Goal: Task Accomplishment & Management: Use online tool/utility

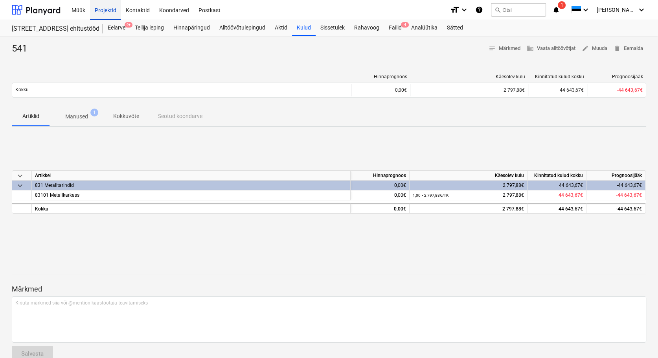
click at [105, 8] on div "Projektid" at bounding box center [105, 10] width 31 height 20
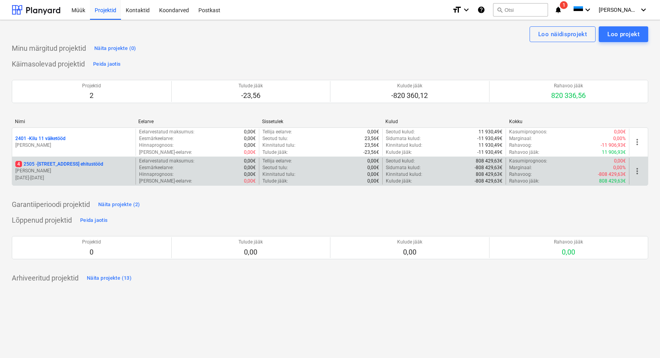
click at [37, 163] on p "[STREET_ADDRESS] ehitustööd" at bounding box center [59, 164] width 88 height 7
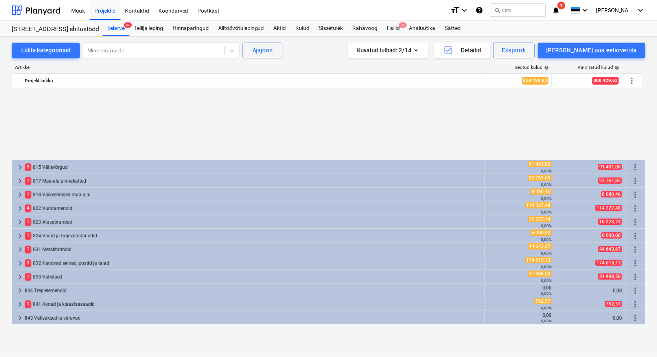
scroll to position [349, 0]
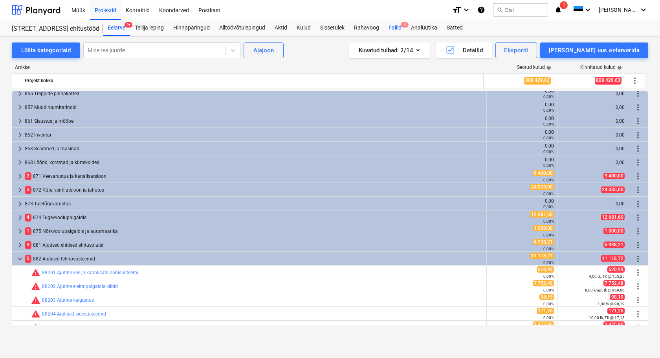
click at [401, 29] on div "Failid 4" at bounding box center [395, 28] width 22 height 16
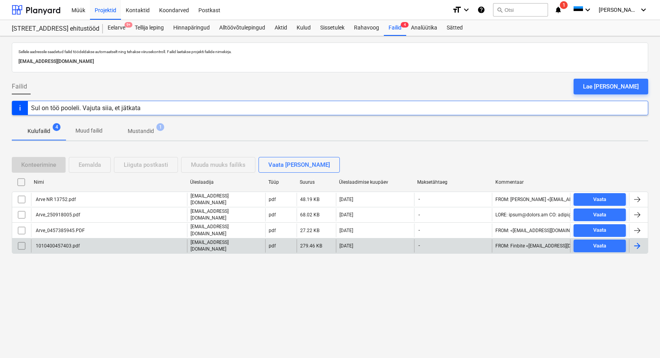
click at [59, 243] on div "1010400457403.pdf" at bounding box center [57, 246] width 45 height 6
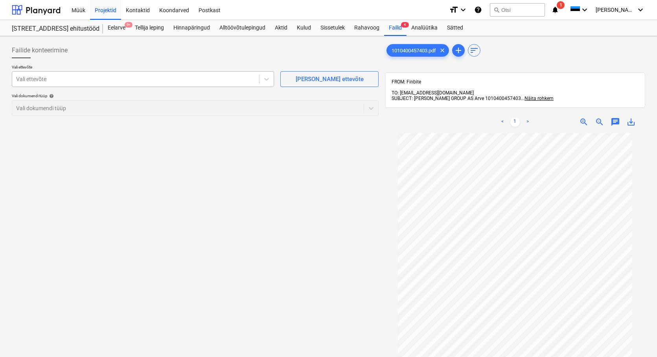
click at [48, 77] on div at bounding box center [135, 79] width 239 height 8
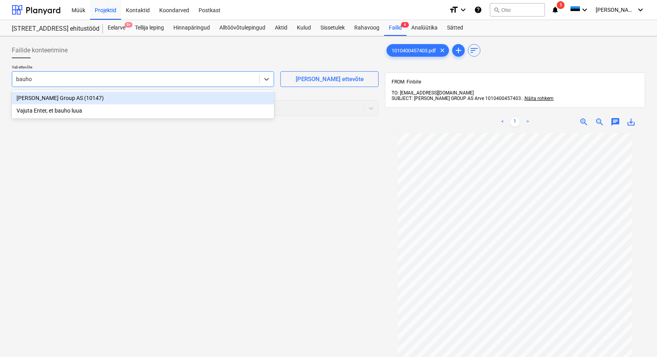
type input "[PERSON_NAME]"
click at [55, 96] on div "[PERSON_NAME] Group AS (10147)" at bounding box center [143, 98] width 262 height 13
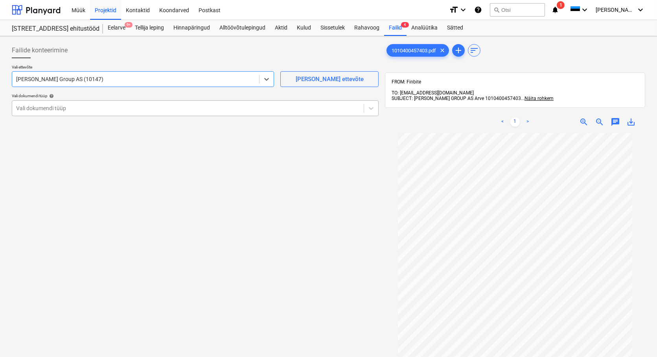
click at [42, 107] on div at bounding box center [188, 108] width 344 height 8
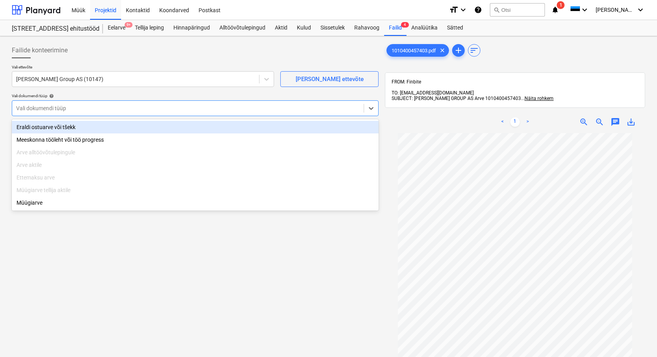
click at [40, 126] on div "Eraldi ostuarve või tšekk" at bounding box center [195, 127] width 367 height 13
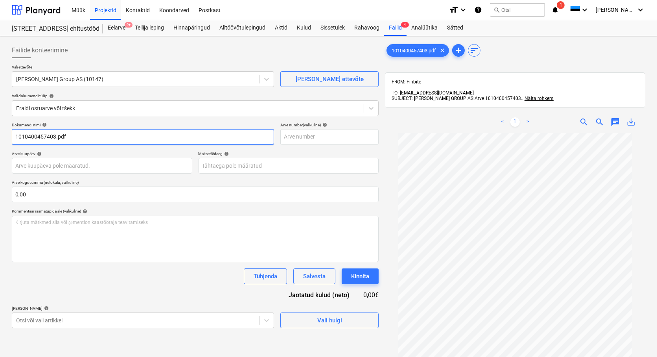
drag, startPoint x: 69, startPoint y: 136, endPoint x: 55, endPoint y: 138, distance: 14.0
click at [55, 138] on input "1010400457403.pdf" at bounding box center [143, 137] width 262 height 16
type input "1010400457403"
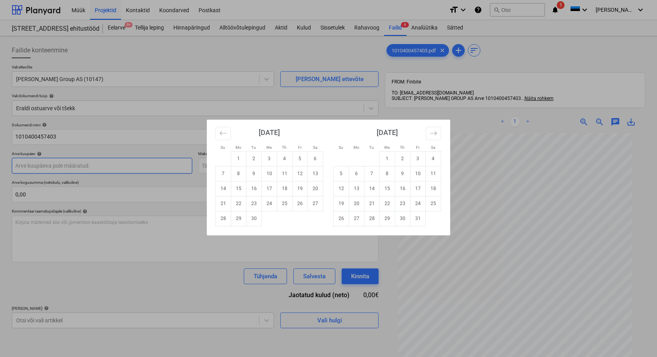
click at [44, 164] on body "Müük Projektid Kontaktid Koondarved Postkast format_size keyboard_arrow_down he…" at bounding box center [328, 178] width 657 height 357
click at [299, 187] on td "19" at bounding box center [299, 188] width 15 height 15
type input "[DATE]"
click at [225, 168] on body "Müük Projektid Kontaktid Koondarved Postkast format_size keyboard_arrow_down he…" at bounding box center [328, 178] width 657 height 357
click at [342, 202] on td "19" at bounding box center [341, 203] width 15 height 15
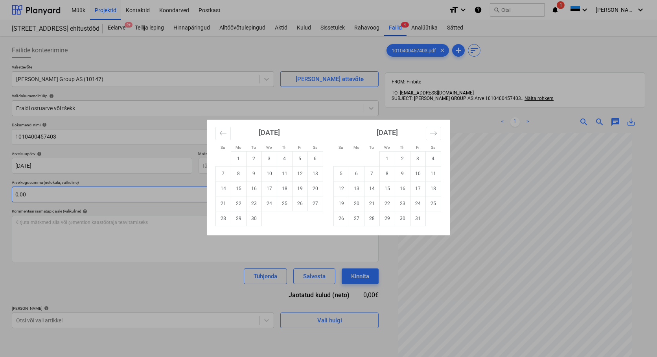
type input "[DATE]"
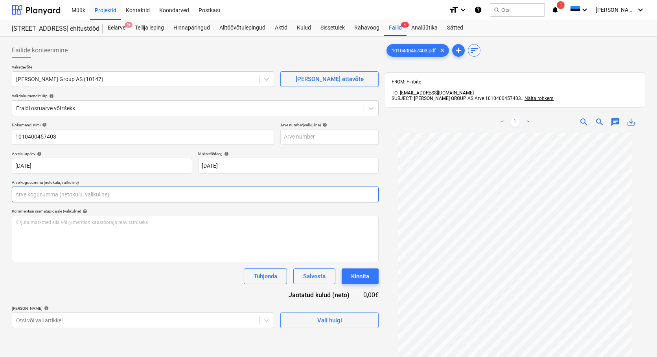
click at [32, 193] on input "text" at bounding box center [195, 194] width 367 height 16
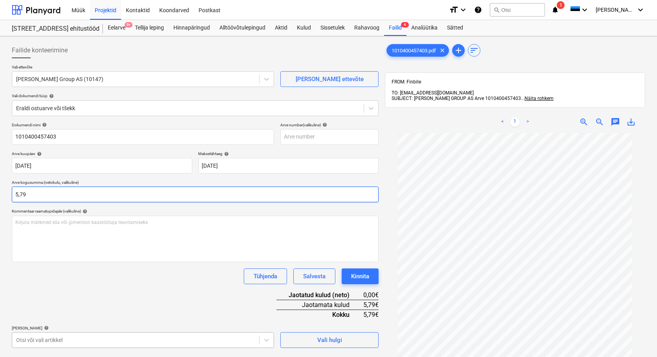
type input "5,79"
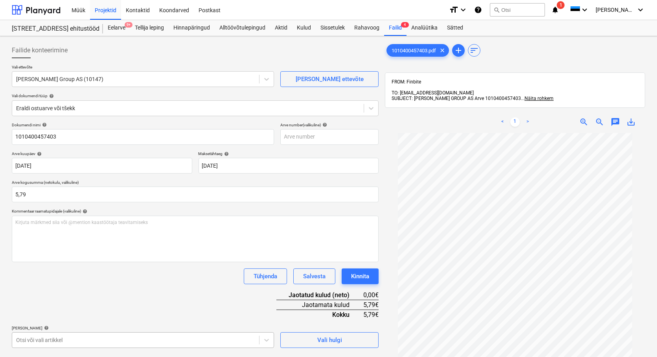
scroll to position [114, 0]
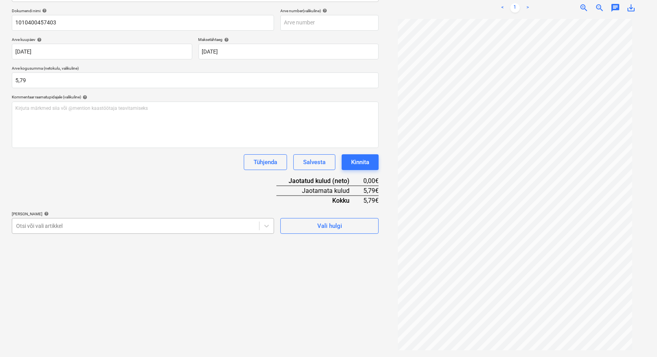
click at [95, 243] on body "Müük Projektid Kontaktid Koondarved Postkast format_size keyboard_arrow_down he…" at bounding box center [328, 64] width 657 height 357
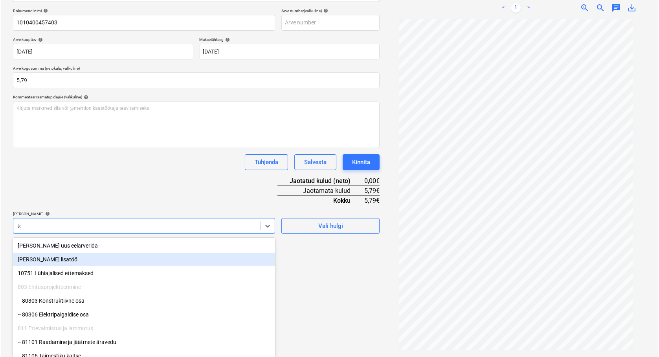
scroll to position [112, 0]
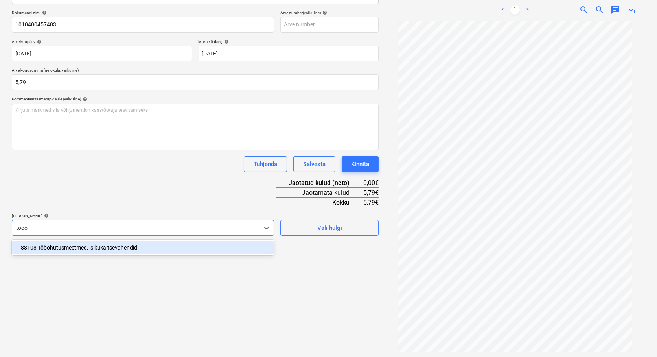
type input "tööoh"
click at [76, 249] on div "-- 88108 Tööohutusmeetmed, isikukaitsevahendid" at bounding box center [143, 247] width 262 height 13
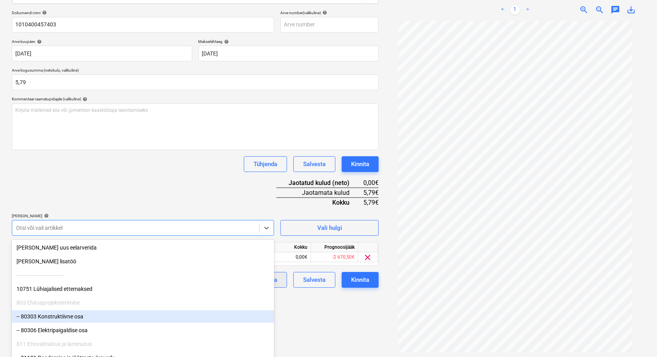
drag, startPoint x: 296, startPoint y: 316, endPoint x: 254, endPoint y: 281, distance: 54.7
click at [296, 316] on div "Failide konteerimine Vali ettevõte [PERSON_NAME] Group AS (10147) [PERSON_NAME]…" at bounding box center [195, 140] width 373 height 427
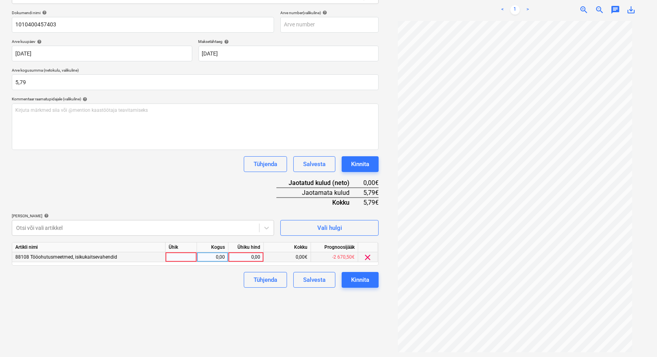
click at [186, 260] on div at bounding box center [180, 257] width 31 height 10
type input "tk"
click at [207, 256] on div "0,00" at bounding box center [212, 257] width 25 height 10
click at [225, 255] on input "1" at bounding box center [212, 256] width 31 height 9
click at [216, 257] on input "15,79" at bounding box center [212, 256] width 31 height 9
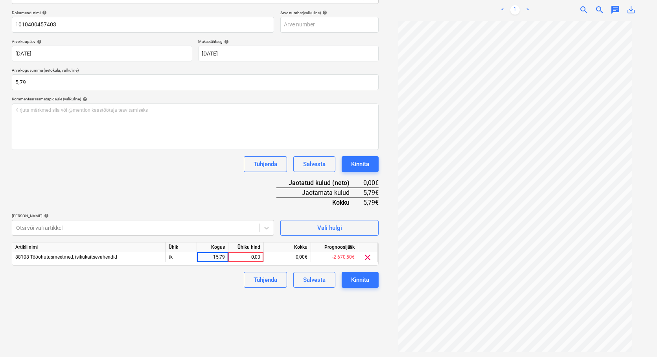
type input "5,79"
click at [189, 327] on div "Failide konteerimine Vali ettevõte [PERSON_NAME] Group AS (10147) [PERSON_NAME]…" at bounding box center [195, 140] width 373 height 427
drag, startPoint x: 214, startPoint y: 256, endPoint x: 226, endPoint y: 255, distance: 11.9
click at [226, 255] on div "5,79" at bounding box center [212, 257] width 31 height 10
type input "1"
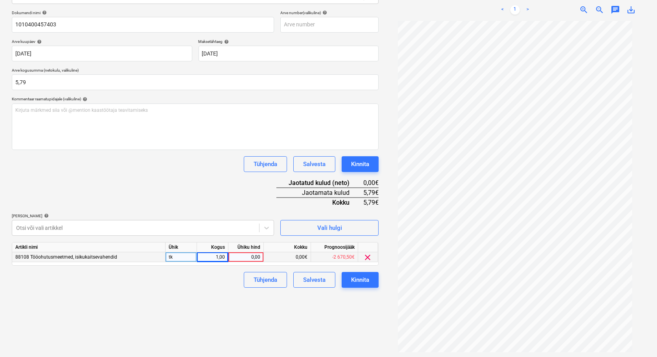
click at [234, 257] on div "0,00" at bounding box center [246, 257] width 29 height 10
type input "5,79"
click at [251, 305] on div "Failide konteerimine Vali ettevõte [PERSON_NAME] Group AS (10147) [PERSON_NAME]…" at bounding box center [195, 140] width 373 height 427
click at [359, 281] on div "Kinnita" at bounding box center [360, 279] width 18 height 10
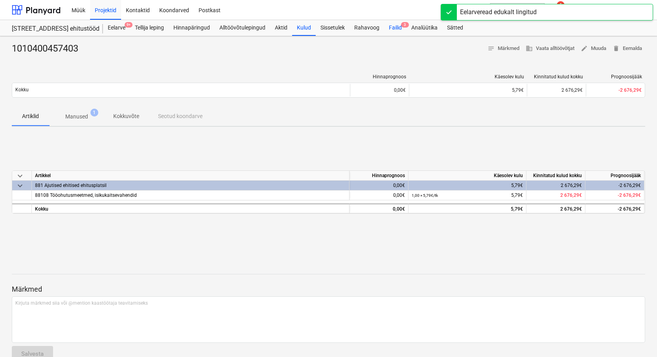
click at [398, 29] on div "Failid 3" at bounding box center [395, 28] width 22 height 16
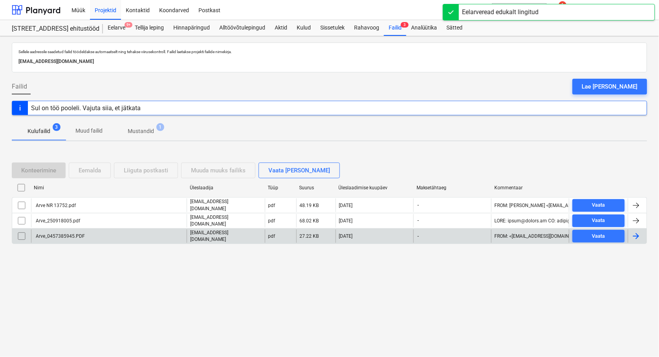
click at [58, 235] on div "Arve_0457385945.PDF" at bounding box center [60, 236] width 50 height 6
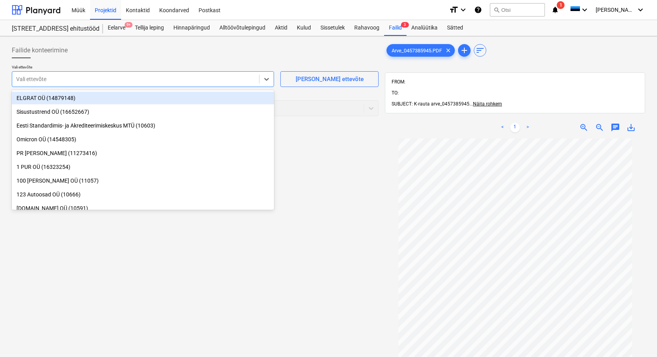
click at [46, 79] on div at bounding box center [135, 79] width 239 height 8
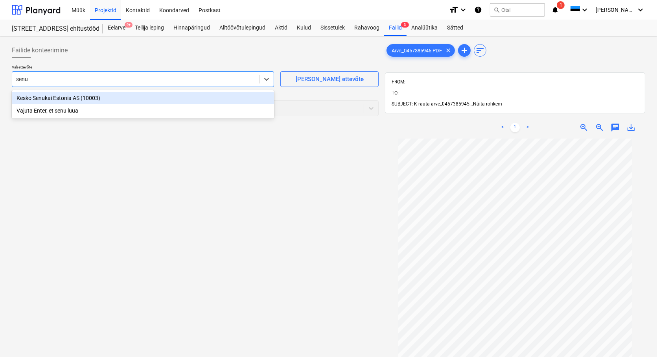
type input "senuk"
click at [65, 98] on div "Kesko Senukai Estonia AS (10003)" at bounding box center [143, 98] width 262 height 13
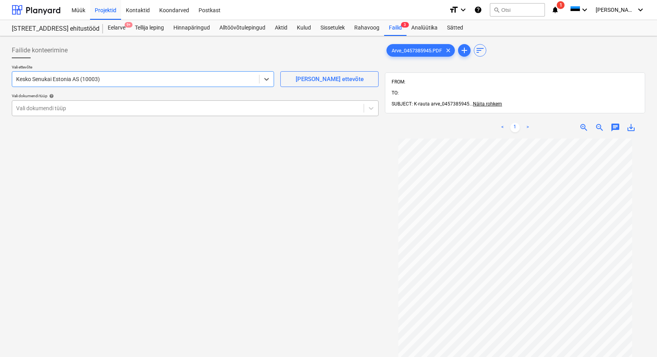
click at [46, 108] on div at bounding box center [188, 108] width 344 height 8
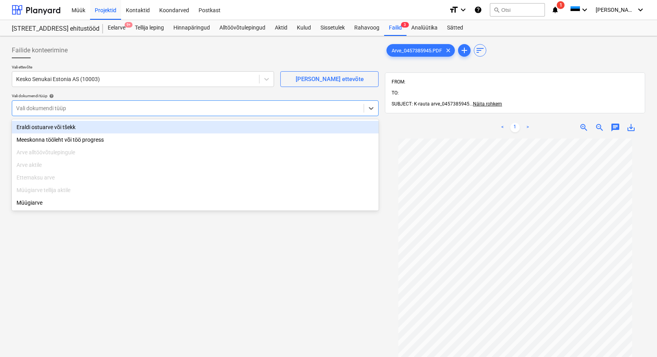
click at [50, 125] on div "Eraldi ostuarve või tšekk" at bounding box center [195, 127] width 367 height 13
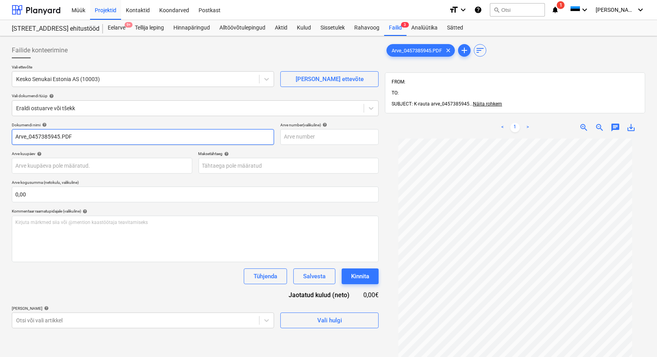
drag, startPoint x: 32, startPoint y: 135, endPoint x: -15, endPoint y: 139, distance: 46.9
click at [0, 139] on html "Müük Projektid Kontaktid Koondarved Postkast format_size keyboard_arrow_down he…" at bounding box center [328, 178] width 657 height 357
drag, startPoint x: 62, startPoint y: 139, endPoint x: 50, endPoint y: 156, distance: 20.3
click at [43, 138] on input "457385945.PDF" at bounding box center [143, 137] width 262 height 16
type input "457385945"
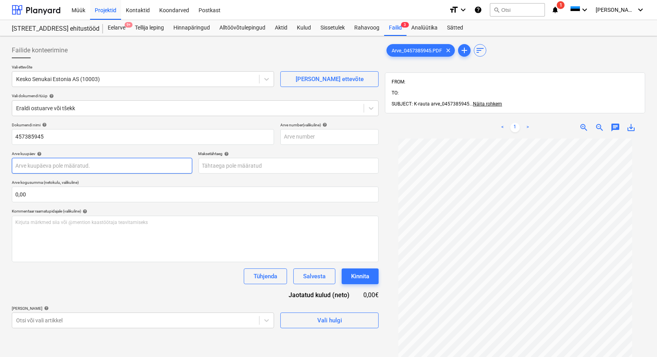
click at [31, 164] on body "Müük Projektid Kontaktid Koondarved Postkast format_size keyboard_arrow_down he…" at bounding box center [328, 178] width 657 height 357
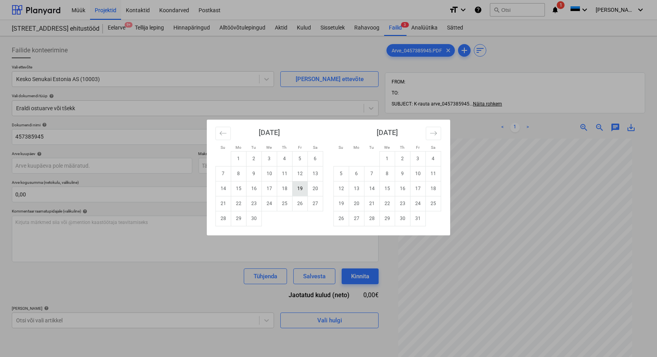
click at [296, 187] on td "19" at bounding box center [299, 188] width 15 height 15
type input "[DATE]"
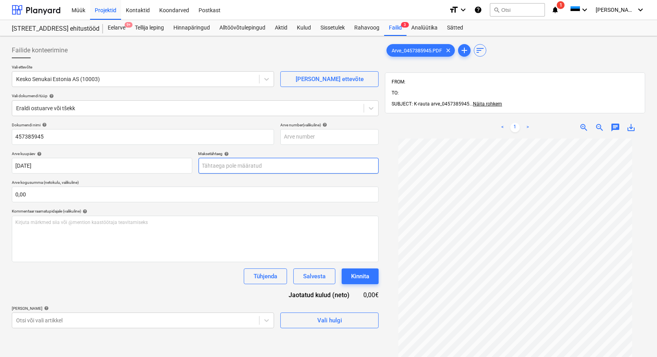
click at [258, 166] on body "Müük Projektid Kontaktid Koondarved Postkast format_size keyboard_arrow_down he…" at bounding box center [328, 178] width 657 height 357
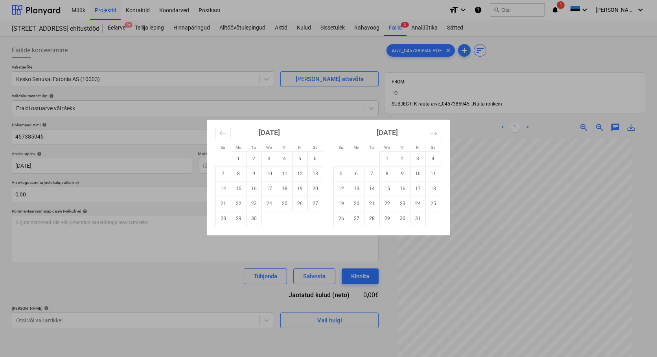
click at [339, 204] on td "19" at bounding box center [341, 203] width 15 height 15
type input "[DATE]"
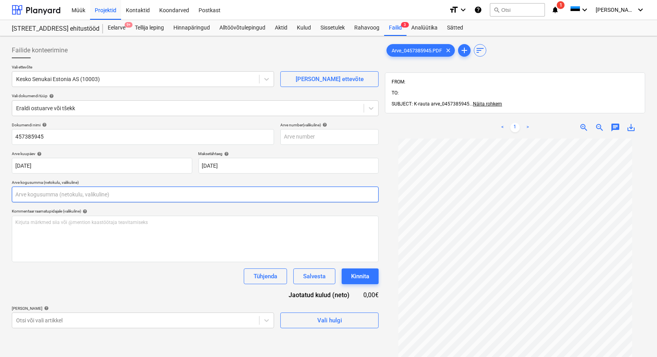
click at [61, 195] on input "text" at bounding box center [195, 194] width 367 height 16
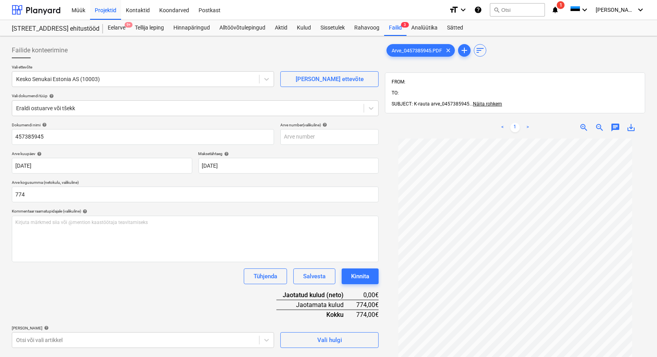
type input "774,00"
click at [118, 279] on div "Tühjenda Salvesta Kinnita" at bounding box center [195, 276] width 367 height 16
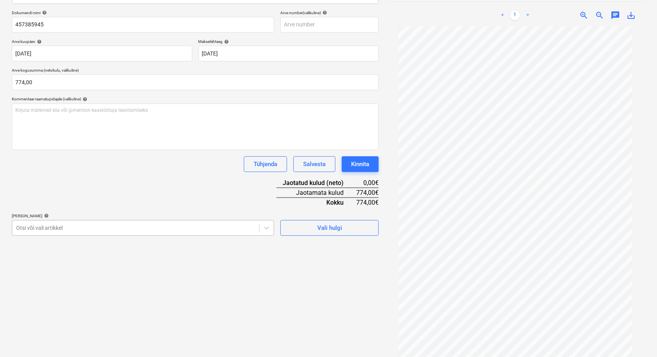
scroll to position [114, 0]
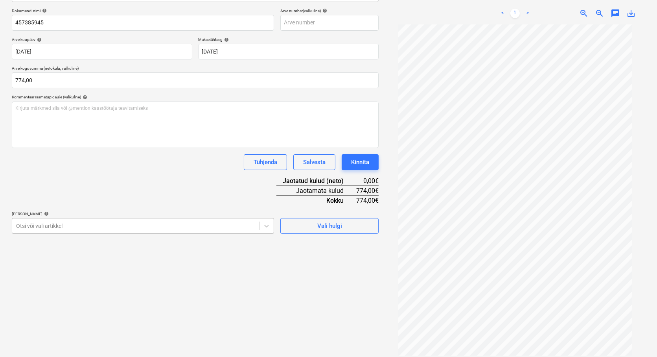
click at [35, 229] on div at bounding box center [135, 226] width 239 height 8
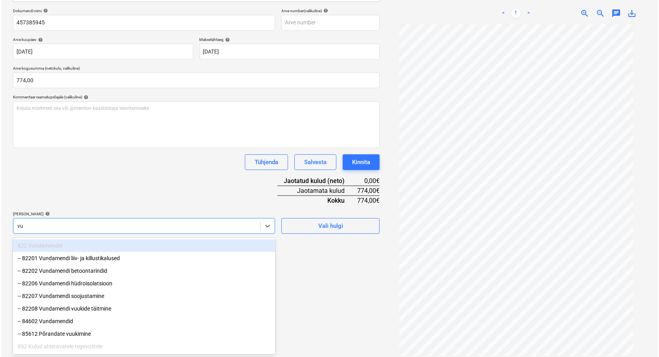
scroll to position [112, 0]
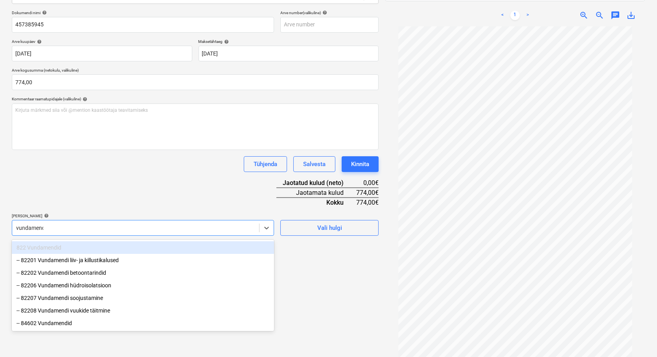
type input "vundamendi"
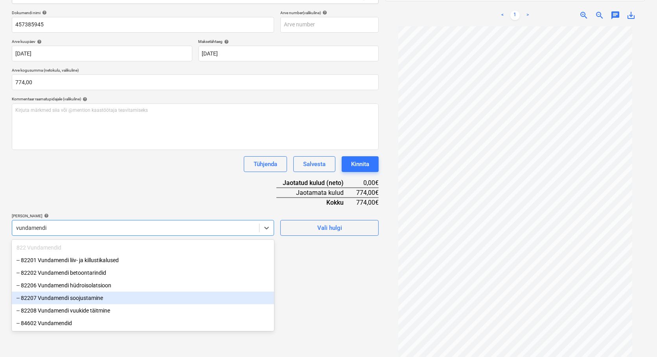
click at [61, 296] on div "-- 82207 Vundamendi soojustamine" at bounding box center [143, 297] width 262 height 13
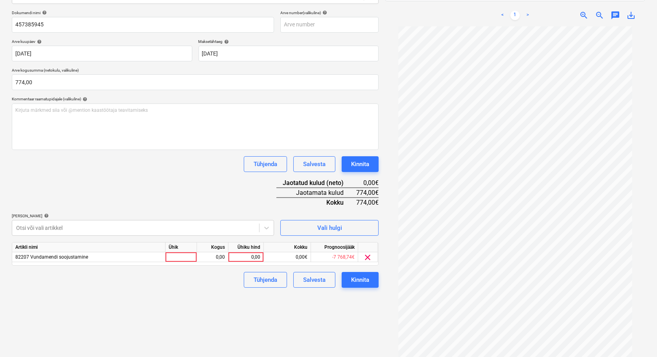
drag, startPoint x: 328, startPoint y: 309, endPoint x: 293, endPoint y: 300, distance: 36.6
click at [328, 310] on div "Failide konteerimine Vali ettevõte Kesko Senukai Estonia AS (10003) [PERSON_NAM…" at bounding box center [195, 140] width 373 height 427
click at [177, 257] on div at bounding box center [180, 257] width 31 height 10
type input "tk"
click at [202, 257] on div "0,00" at bounding box center [212, 257] width 25 height 10
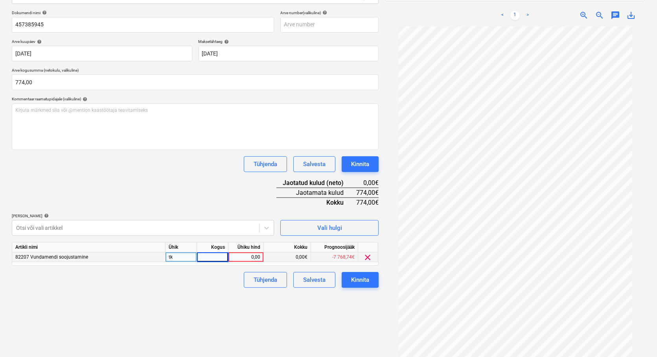
type input "1"
click at [240, 254] on div "0,00" at bounding box center [246, 257] width 29 height 10
type input "774"
click at [283, 311] on div "Failide konteerimine Vali ettevõte Kesko Senukai Estonia AS (10003) [PERSON_NAM…" at bounding box center [195, 140] width 373 height 427
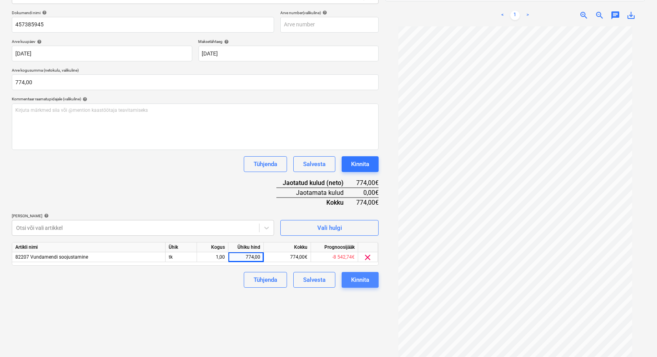
click at [365, 279] on div "Kinnita" at bounding box center [360, 279] width 18 height 10
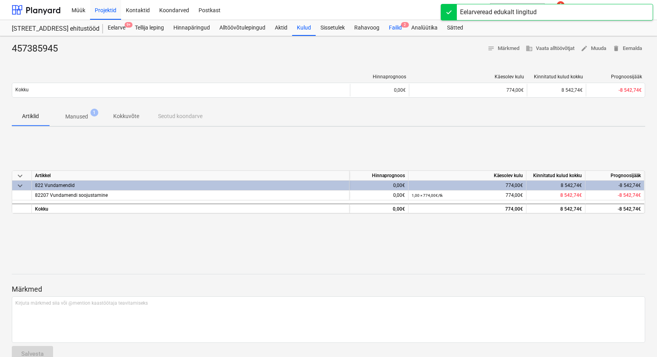
click at [394, 25] on div "Failid 2" at bounding box center [395, 28] width 22 height 16
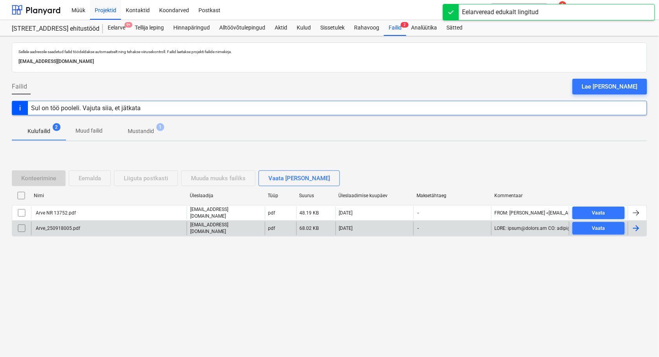
click at [62, 226] on div "Arve_250918005.pdf" at bounding box center [58, 228] width 46 height 6
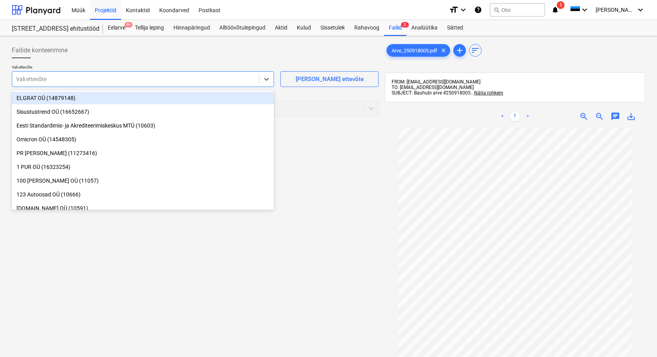
click at [38, 80] on div at bounding box center [135, 79] width 239 height 8
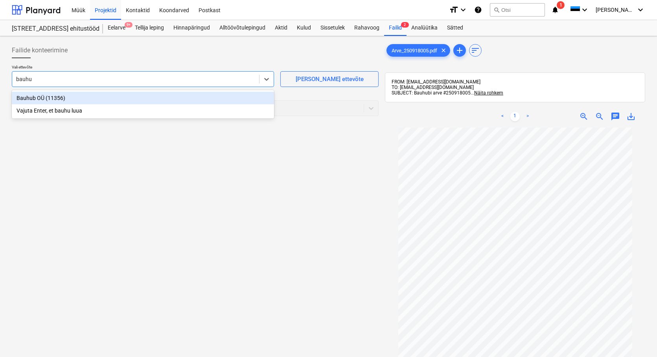
type input "bauhub"
click at [23, 97] on div "Bauhub OÜ (11356)" at bounding box center [143, 98] width 262 height 13
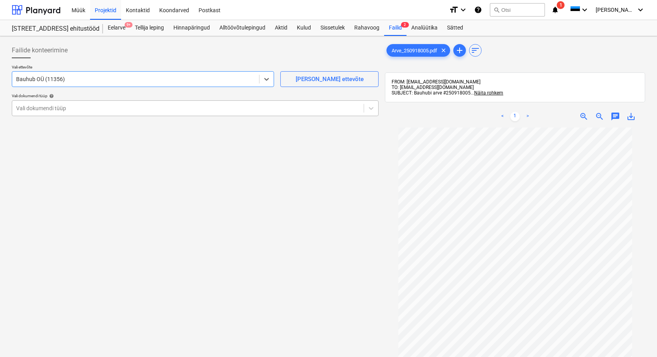
click at [25, 105] on div at bounding box center [188, 108] width 344 height 8
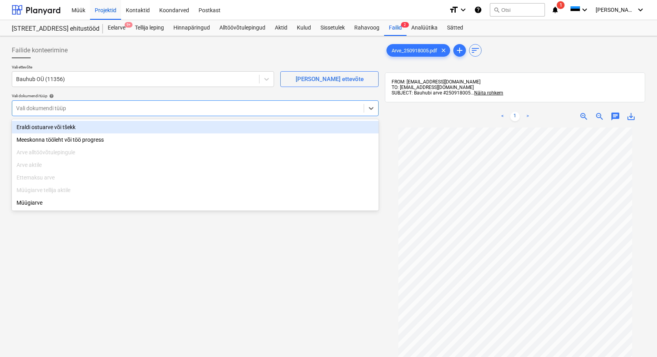
click at [33, 124] on div "Eraldi ostuarve või tšekk" at bounding box center [195, 127] width 367 height 13
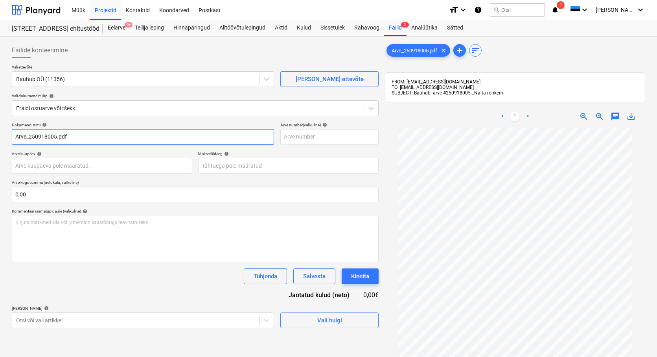
drag, startPoint x: 29, startPoint y: 138, endPoint x: -1, endPoint y: 139, distance: 30.3
click at [0, 139] on html "Müük Projektid Kontaktid Koondarved Postkast format_size keyboard_arrow_down he…" at bounding box center [328, 178] width 657 height 357
drag, startPoint x: 77, startPoint y: 136, endPoint x: 45, endPoint y: 142, distance: 32.7
click at [43, 139] on input "250918005.pdf" at bounding box center [143, 137] width 262 height 16
type input "250918005"
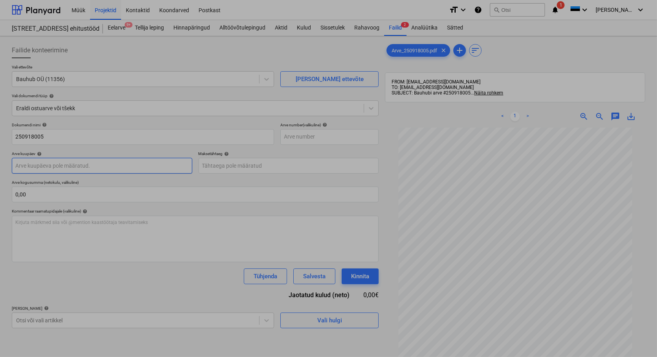
click at [26, 165] on body "Müük Projektid Kontaktid Koondarved Postkast format_size keyboard_arrow_down he…" at bounding box center [328, 178] width 657 height 357
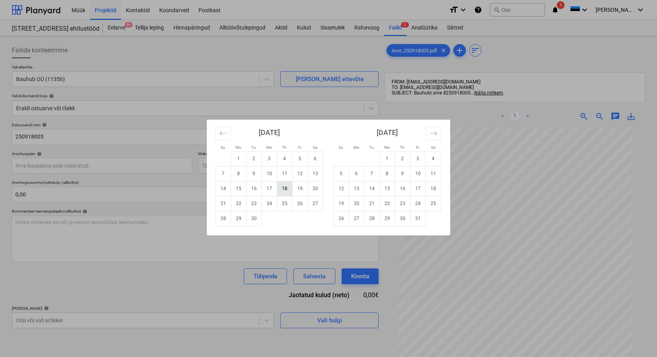
click at [283, 185] on td "18" at bounding box center [284, 188] width 15 height 15
type input "[DATE]"
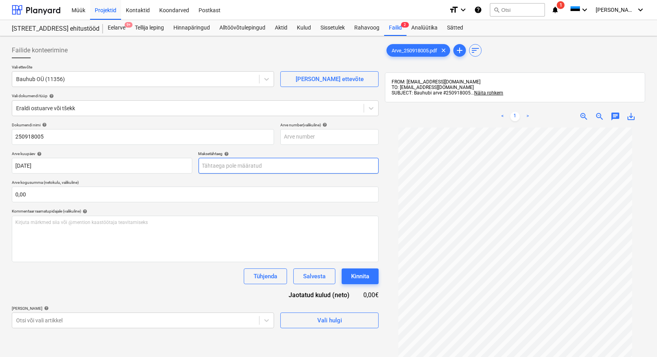
click at [297, 162] on body "Müük Projektid Kontaktid Koondarved Postkast format_size keyboard_arrow_down he…" at bounding box center [328, 178] width 657 height 357
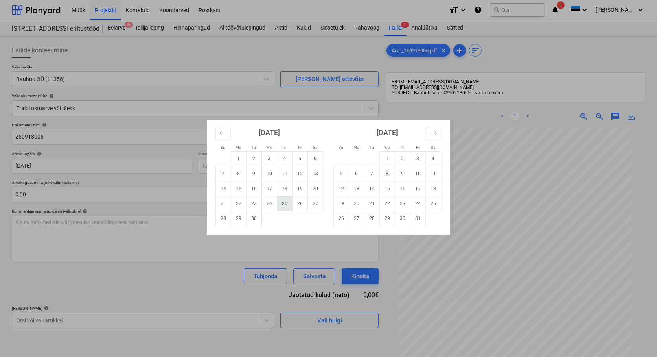
click at [284, 204] on td "25" at bounding box center [284, 203] width 15 height 15
type input "[DATE]"
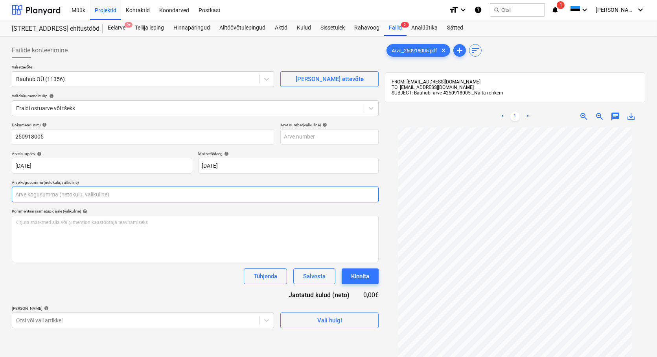
click at [48, 195] on input "text" at bounding box center [195, 194] width 367 height 16
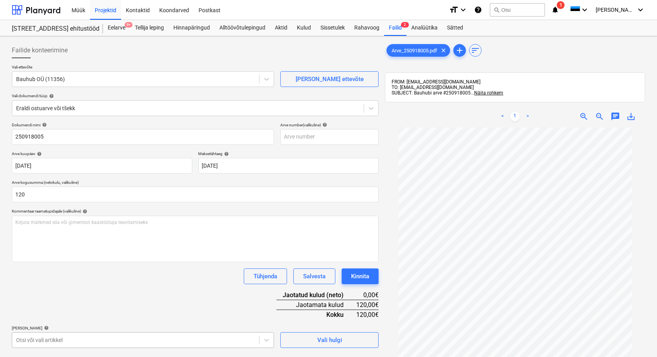
type input "120,00"
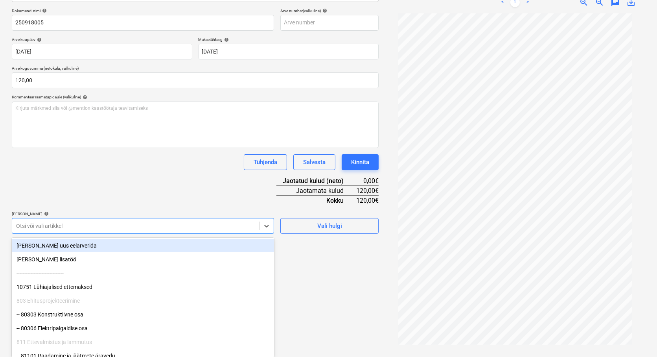
click at [36, 243] on body "Müük Projektid Kontaktid Koondarved Postkast format_size keyboard_arrow_down he…" at bounding box center [328, 64] width 657 height 357
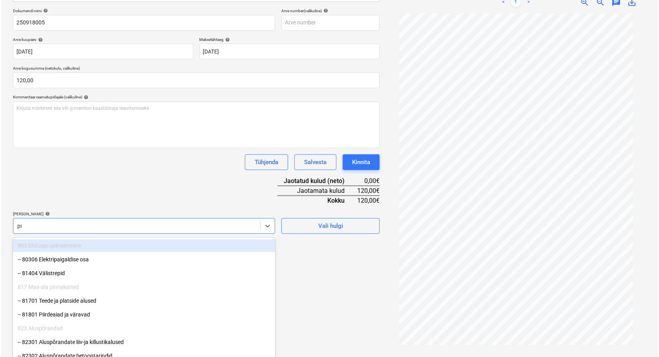
scroll to position [112, 0]
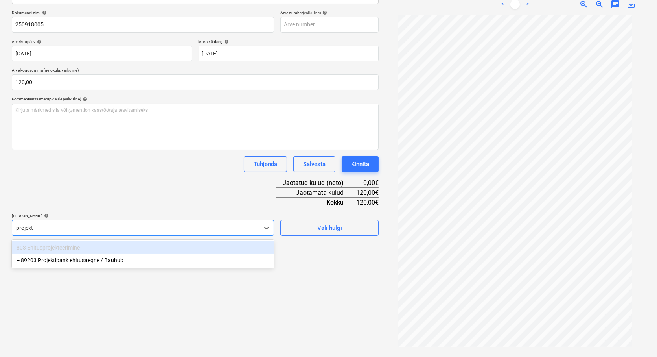
type input "projekti"
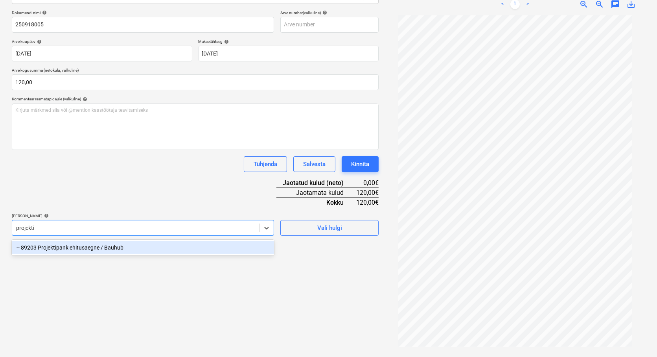
click at [61, 246] on div "-- 89203 Projektipank ehitusaegne / Bauhub" at bounding box center [143, 247] width 262 height 13
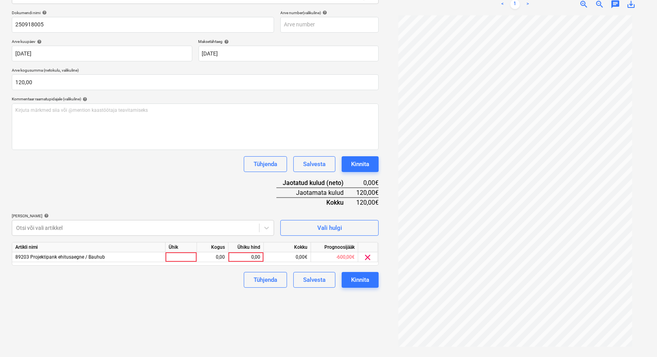
drag, startPoint x: 294, startPoint y: 324, endPoint x: 264, endPoint y: 288, distance: 47.2
click at [294, 324] on div "Failide konteerimine Vali ettevõte Bauhub OÜ (11356) [PERSON_NAME] uus ettevõte…" at bounding box center [195, 140] width 373 height 427
click at [191, 260] on div at bounding box center [180, 257] width 31 height 10
type input "tk"
click at [210, 253] on div "0,00" at bounding box center [212, 257] width 25 height 10
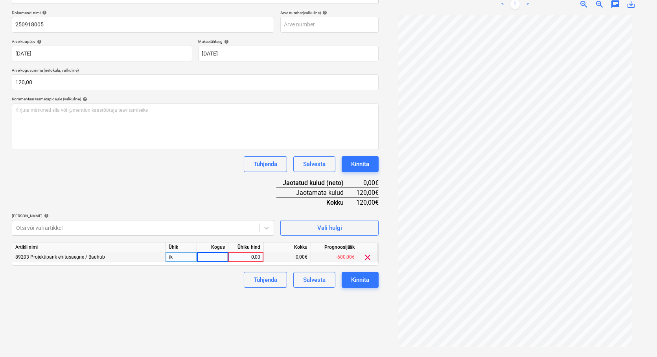
type input "1"
click at [253, 256] on div "0,00" at bounding box center [246, 257] width 29 height 10
type input "120"
click at [210, 293] on div "Failide konteerimine Vali ettevõte Bauhub OÜ (11356) [PERSON_NAME] uus ettevõte…" at bounding box center [195, 140] width 373 height 427
click at [366, 281] on div "Kinnita" at bounding box center [360, 279] width 18 height 10
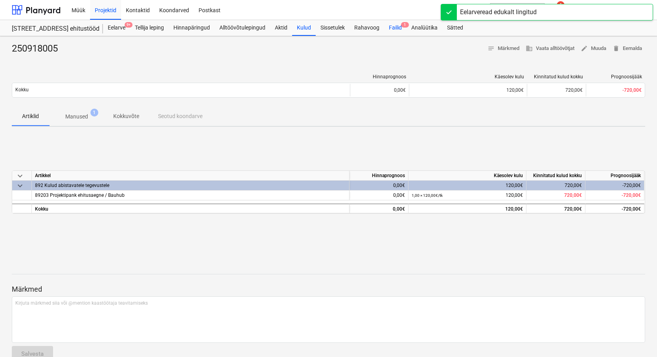
click at [393, 29] on div "Failid 1" at bounding box center [395, 28] width 22 height 16
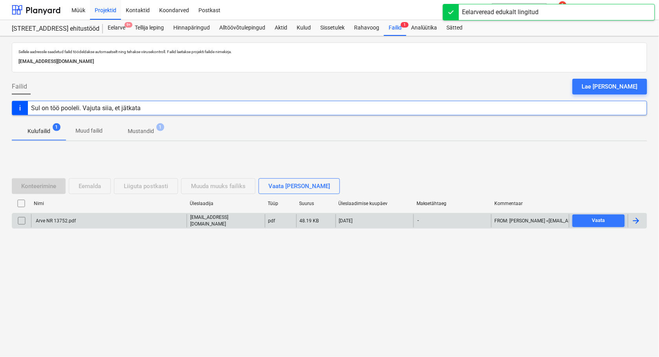
click at [60, 221] on div "Arve NR 13752.pdf" at bounding box center [55, 221] width 41 height 6
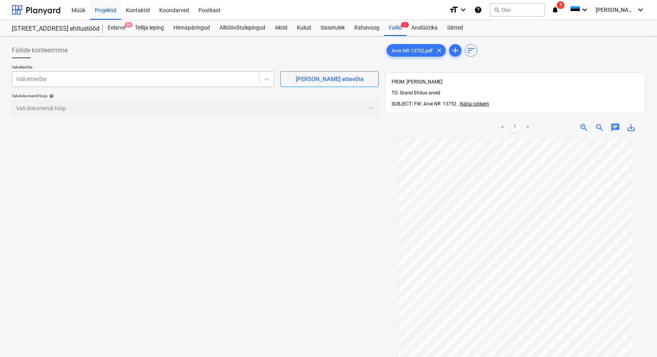
click at [56, 80] on div at bounding box center [135, 79] width 239 height 8
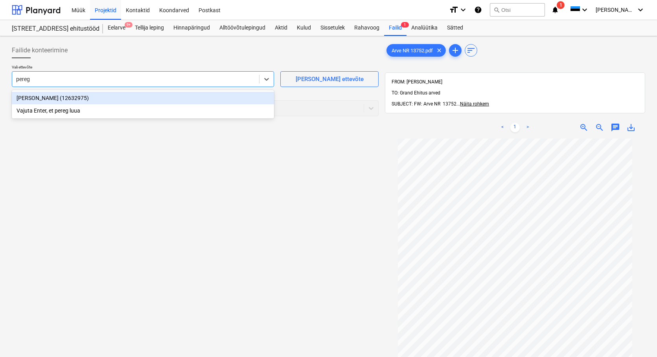
type input "peregr"
click at [29, 100] on div "[PERSON_NAME] (12632975)" at bounding box center [143, 98] width 262 height 13
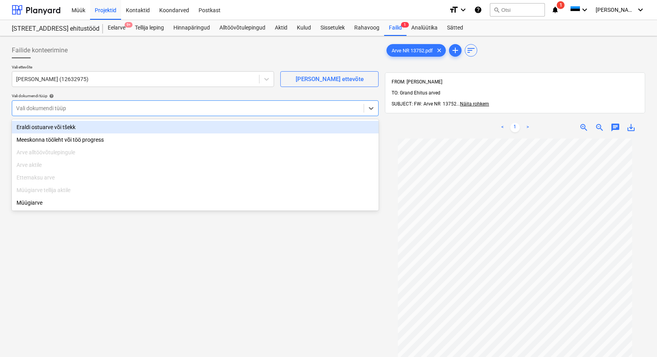
click at [28, 107] on div at bounding box center [188, 108] width 344 height 8
click at [33, 127] on div "Eraldi ostuarve või tšekk" at bounding box center [195, 127] width 367 height 13
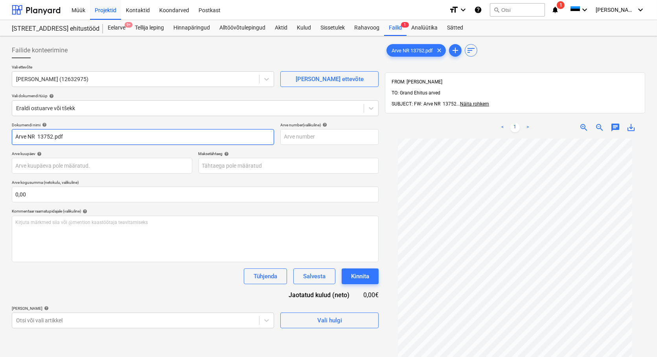
drag, startPoint x: 38, startPoint y: 136, endPoint x: -8, endPoint y: 138, distance: 46.0
click at [0, 138] on html "Müük Projektid Kontaktid Koondarved Postkast format_size keyboard_arrow_down he…" at bounding box center [328, 178] width 657 height 357
drag, startPoint x: 45, startPoint y: 139, endPoint x: 31, endPoint y: 139, distance: 13.4
click at [31, 139] on input "13752.pdf" at bounding box center [143, 137] width 262 height 16
type input "13752"
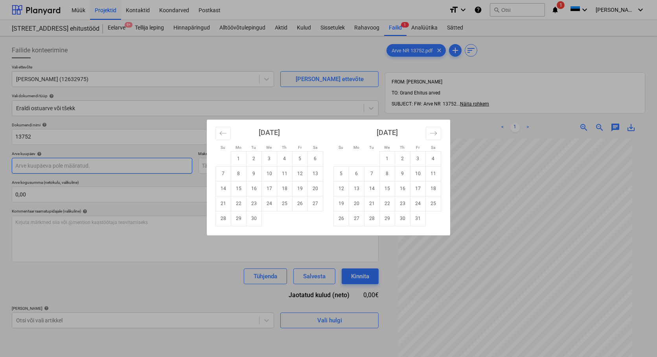
click at [26, 168] on body "Müük Projektid Kontaktid Koondarved Postkast format_size keyboard_arrow_down he…" at bounding box center [328, 178] width 657 height 357
click at [299, 185] on td "19" at bounding box center [299, 188] width 15 height 15
type input "[DATE]"
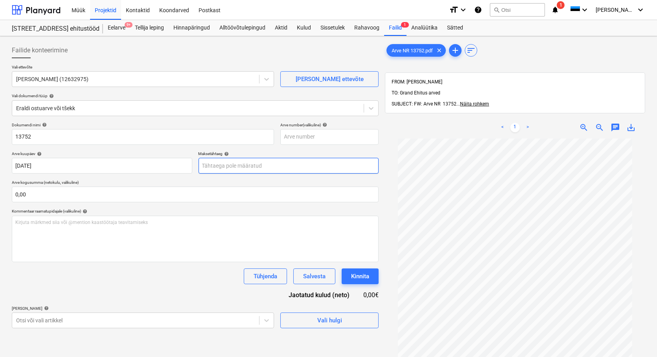
click at [230, 165] on body "Müük Projektid Kontaktid Koondarved Postkast format_size keyboard_arrow_down he…" at bounding box center [328, 178] width 657 height 357
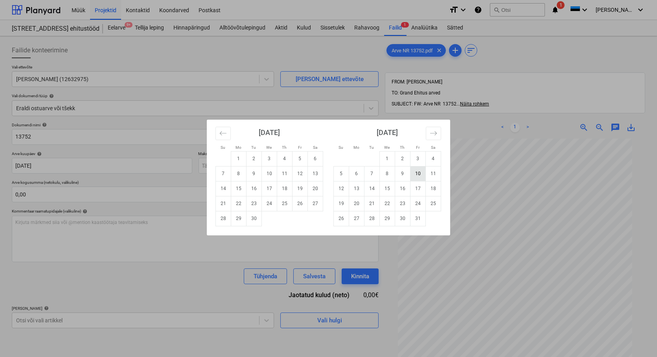
click at [419, 171] on td "10" at bounding box center [417, 173] width 15 height 15
type input "[DATE]"
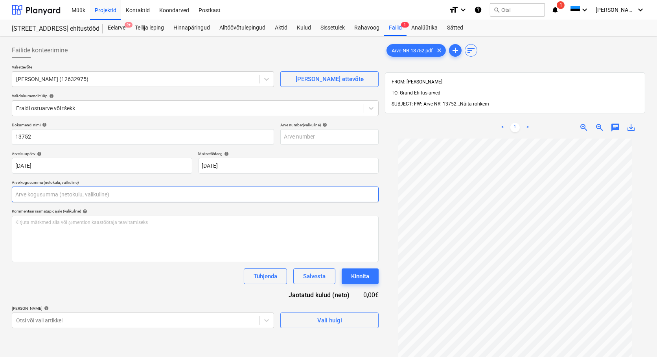
click at [21, 192] on input "text" at bounding box center [195, 194] width 367 height 16
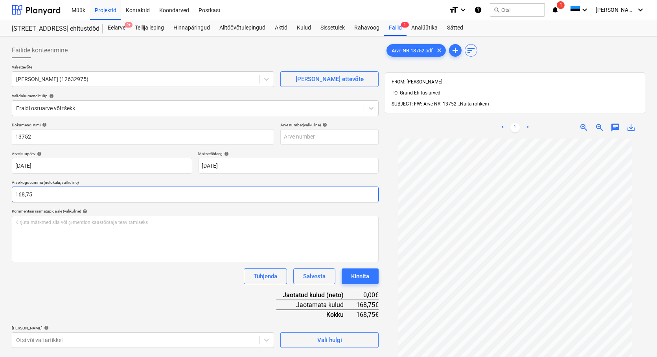
type input "168,75"
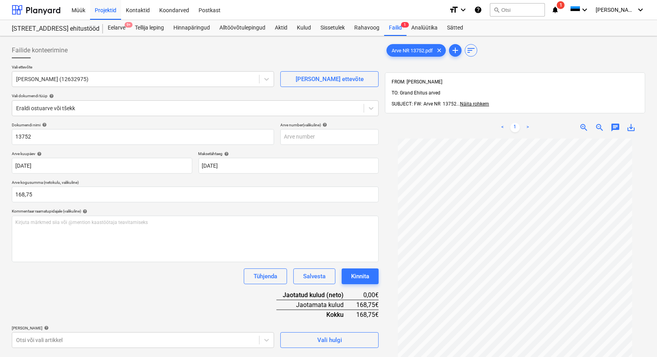
click at [84, 273] on div "Tühjenda Salvesta Kinnita" at bounding box center [195, 276] width 367 height 16
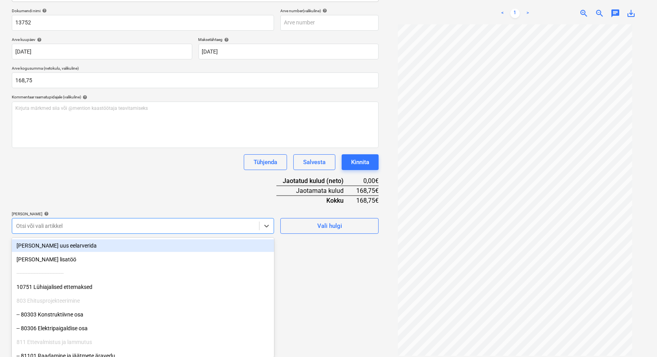
click at [71, 243] on body "Müük Projektid Kontaktid Koondarved Postkast format_size keyboard_arrow_down he…" at bounding box center [328, 64] width 657 height 357
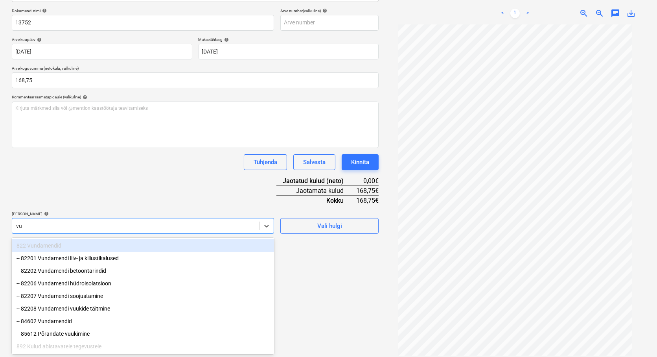
scroll to position [112, 0]
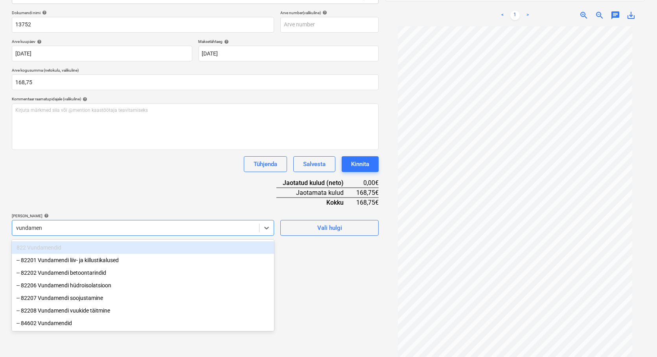
type input "vundamend"
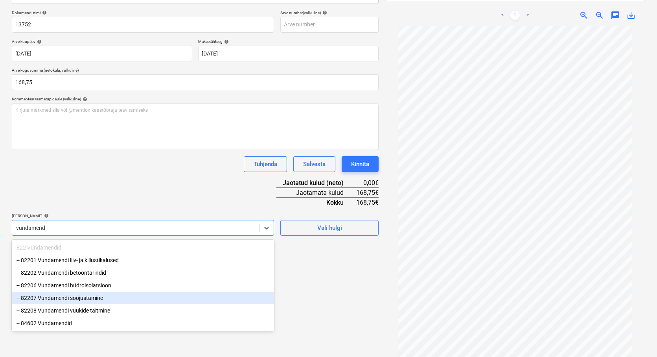
click at [92, 298] on div "-- 82207 Vundamendi soojustamine" at bounding box center [143, 297] width 262 height 13
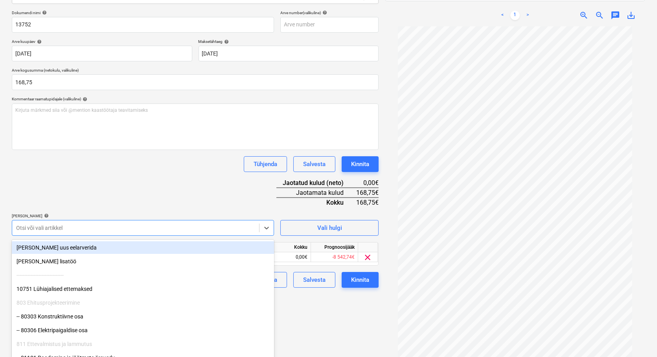
click at [349, 318] on div "Failide konteerimine Vali ettevõte Peregrine OÜ (12632975) [PERSON_NAME] uus et…" at bounding box center [195, 140] width 373 height 427
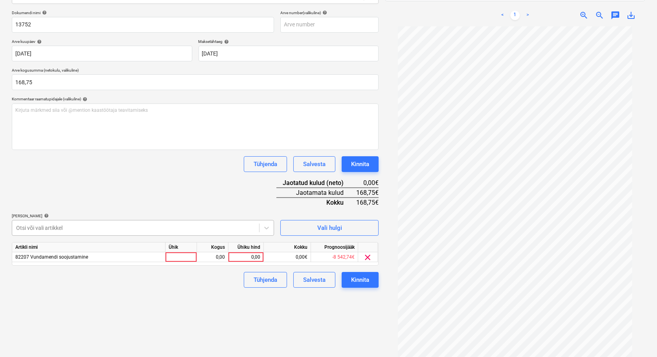
scroll to position [114, 0]
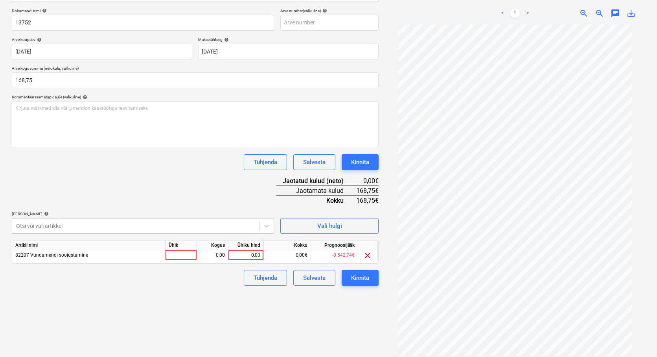
click at [67, 230] on div at bounding box center [135, 226] width 239 height 8
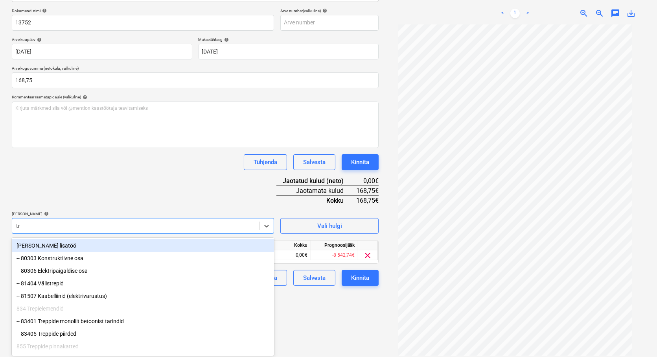
scroll to position [112, 0]
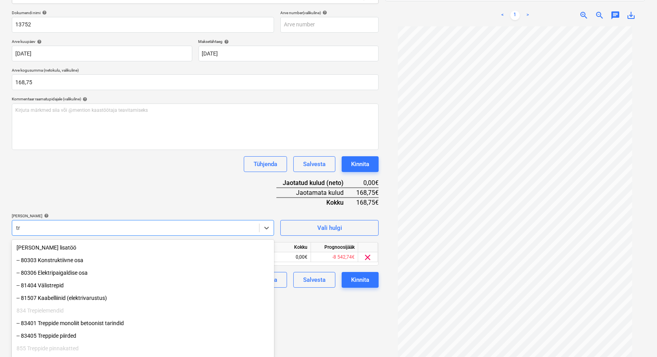
type input "t"
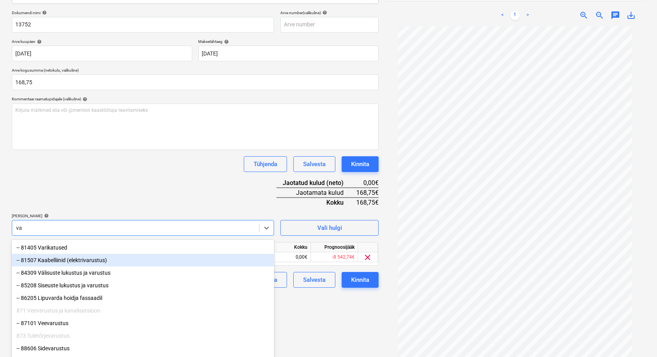
scroll to position [114, 0]
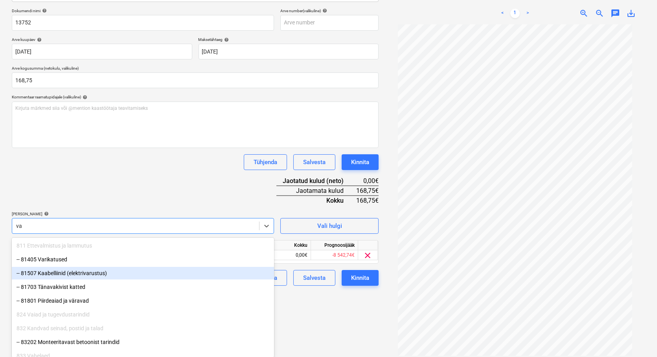
type input "v"
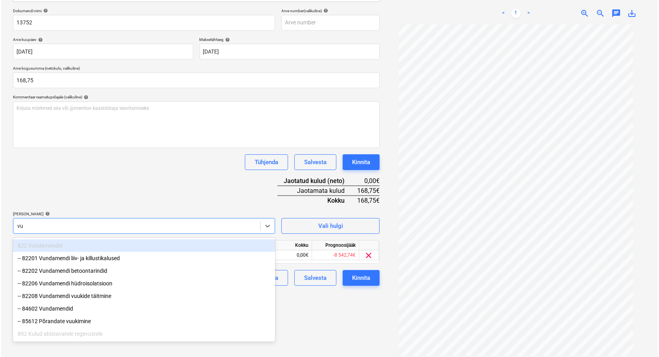
scroll to position [112, 0]
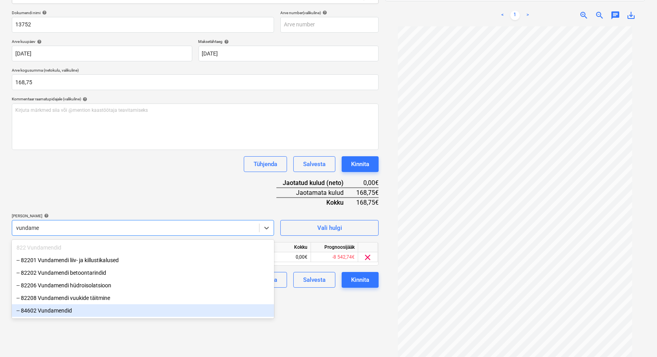
type input "vundame"
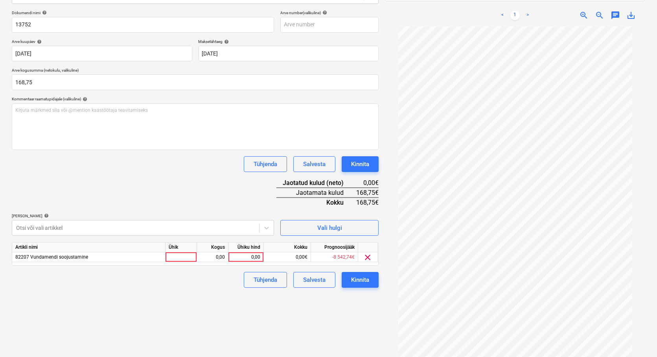
click at [326, 336] on div "Failide konteerimine Vali ettevõte Peregrine OÜ (12632975) [PERSON_NAME] uus et…" at bounding box center [195, 140] width 373 height 427
click at [182, 257] on div at bounding box center [180, 257] width 31 height 10
type input "tk"
click at [220, 257] on div "0,00" at bounding box center [212, 257] width 25 height 10
type input "1"
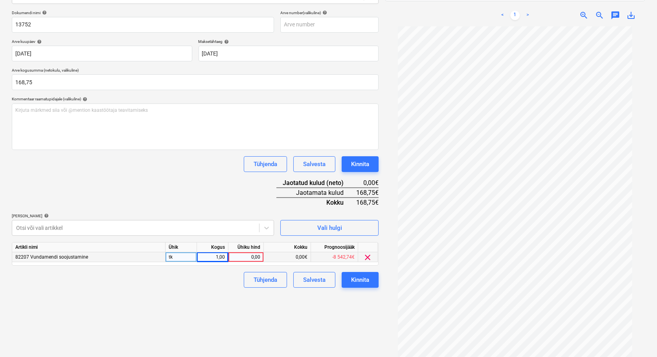
click at [246, 254] on div "0,00" at bounding box center [246, 257] width 29 height 10
type input "168,75"
click at [297, 318] on div "Failide konteerimine Vali ettevõte Peregrine OÜ (12632975) [PERSON_NAME] uus et…" at bounding box center [195, 140] width 373 height 427
click at [352, 280] on div "Kinnita" at bounding box center [360, 279] width 18 height 10
